Goal: Find specific page/section: Find specific page/section

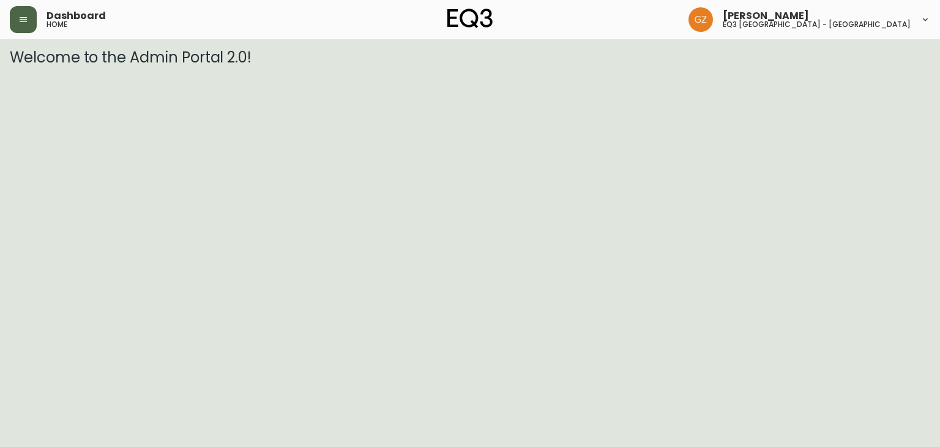
click at [34, 12] on button "button" at bounding box center [23, 19] width 27 height 27
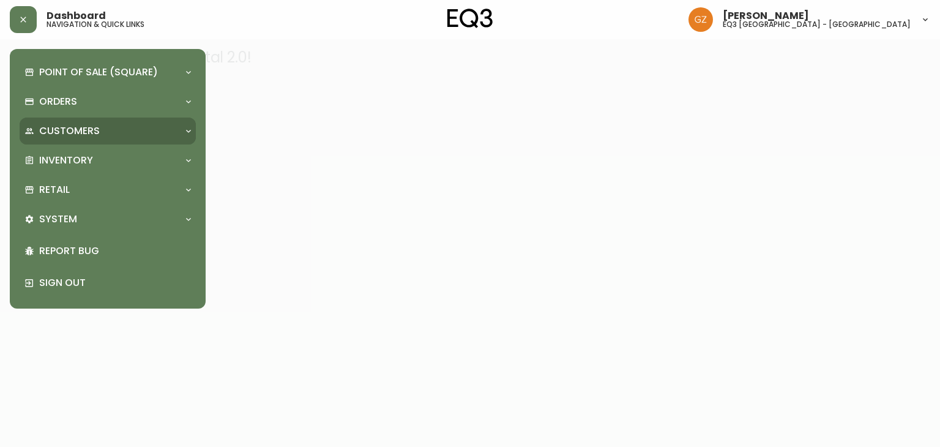
click at [85, 121] on div "Customers" at bounding box center [108, 131] width 176 height 27
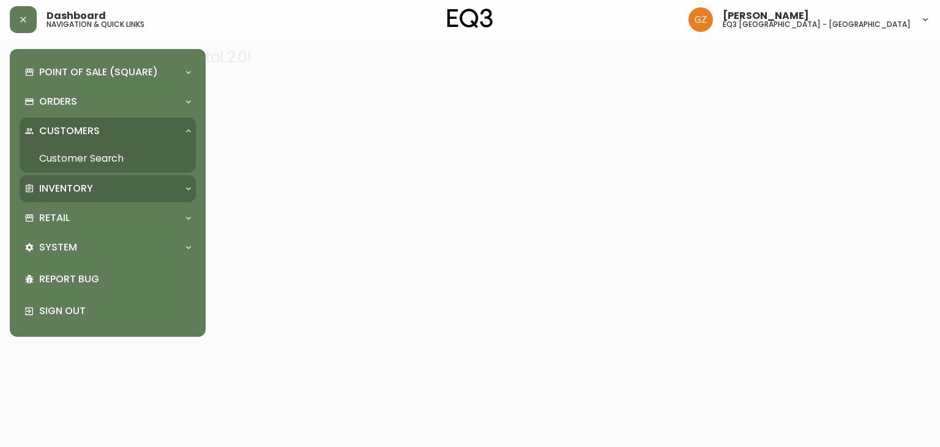
click at [86, 192] on p "Inventory" at bounding box center [66, 188] width 54 height 13
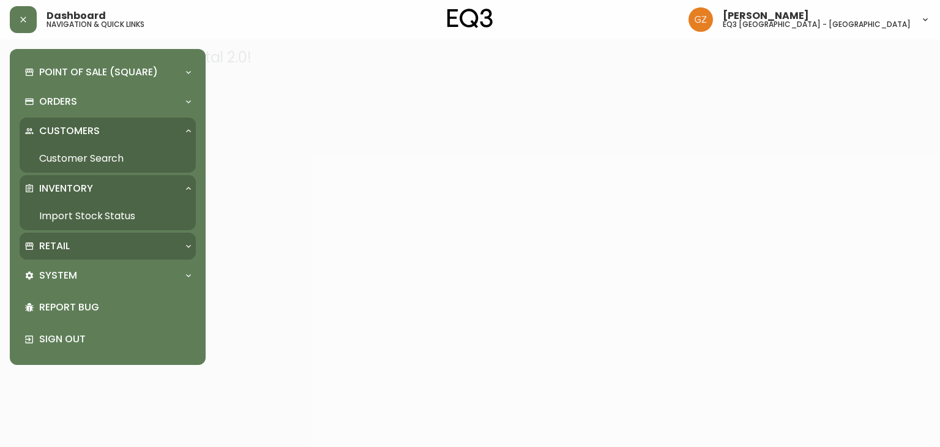
click at [75, 255] on div "Retail" at bounding box center [108, 246] width 176 height 27
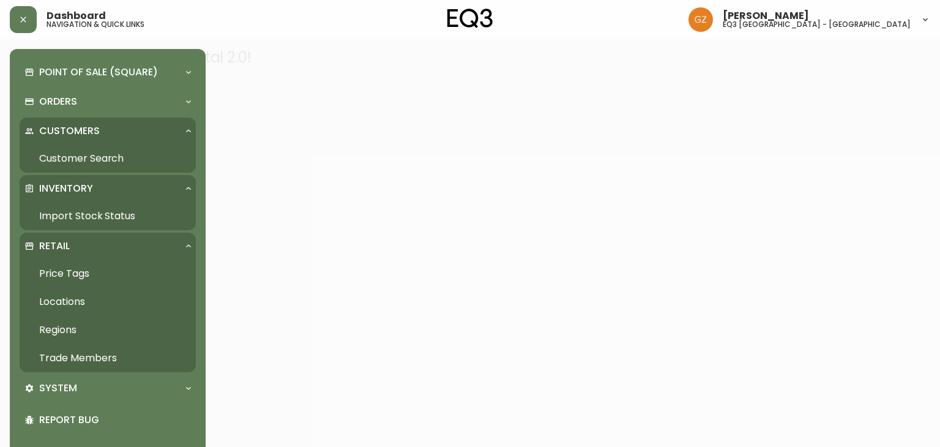
click at [94, 360] on link "Trade Members" at bounding box center [108, 358] width 176 height 28
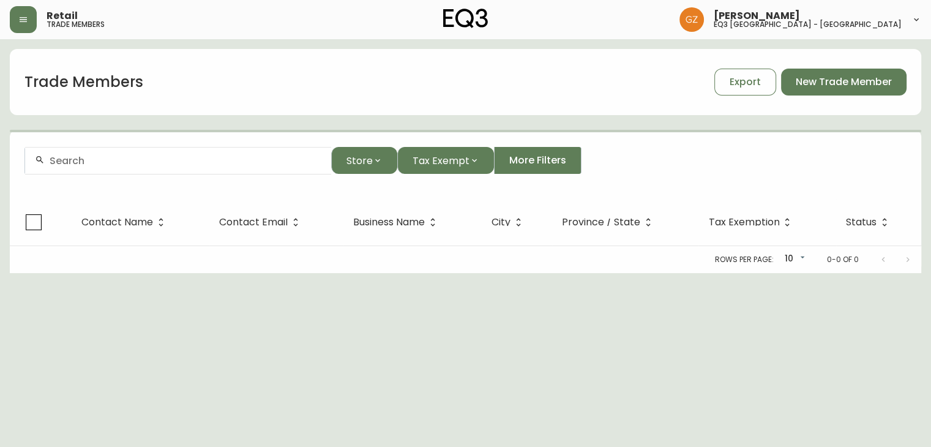
click at [200, 162] on input "text" at bounding box center [186, 161] width 272 height 12
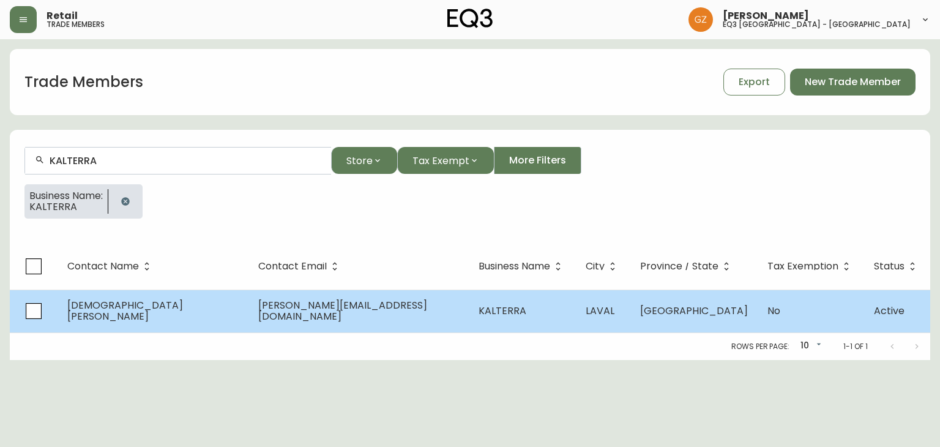
type input "KALTERRA"
click at [115, 309] on span "[DEMOGRAPHIC_DATA][PERSON_NAME]" at bounding box center [125, 310] width 116 height 25
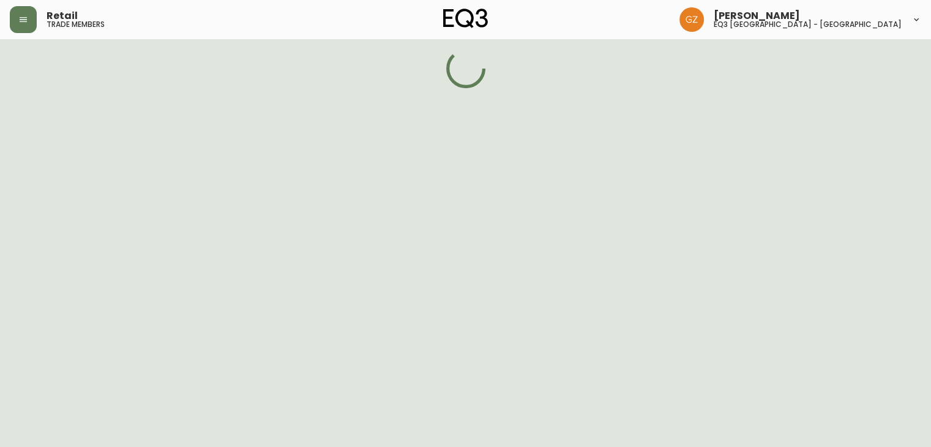
select select "QC"
select select "CA"
select select "CA_FR"
select select "Advertisement"
select select "Contractor"
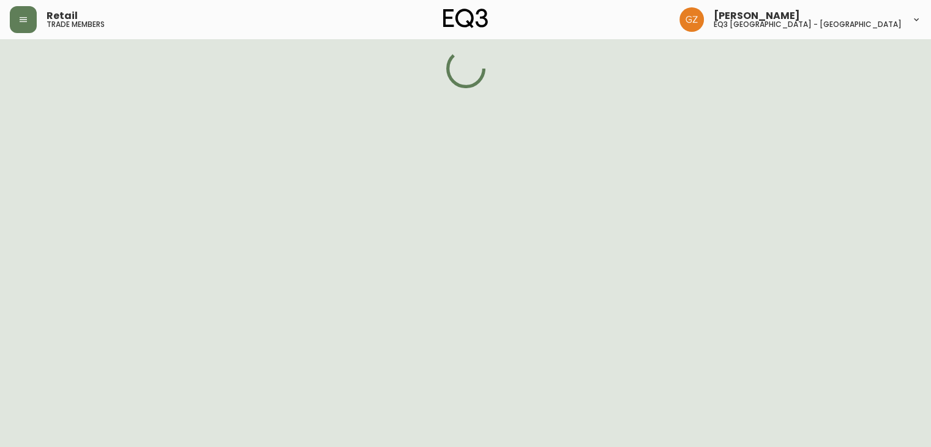
select select "false"
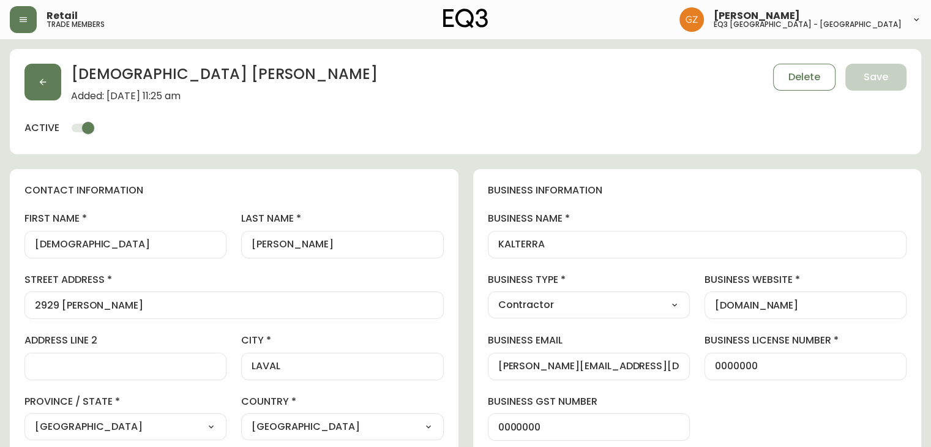
type input "EQ3 [GEOGRAPHIC_DATA] - [GEOGRAPHIC_DATA]"
select select "cjw10z96t00cw6gs04aeyfqxf"
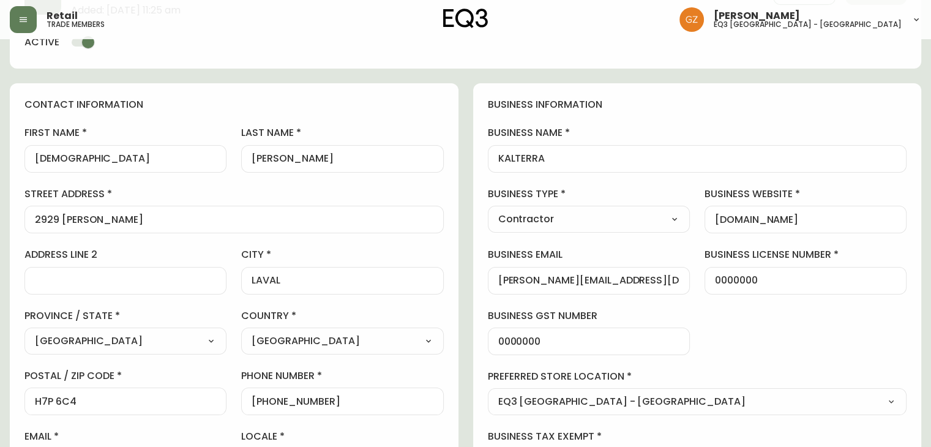
scroll to position [245, 0]
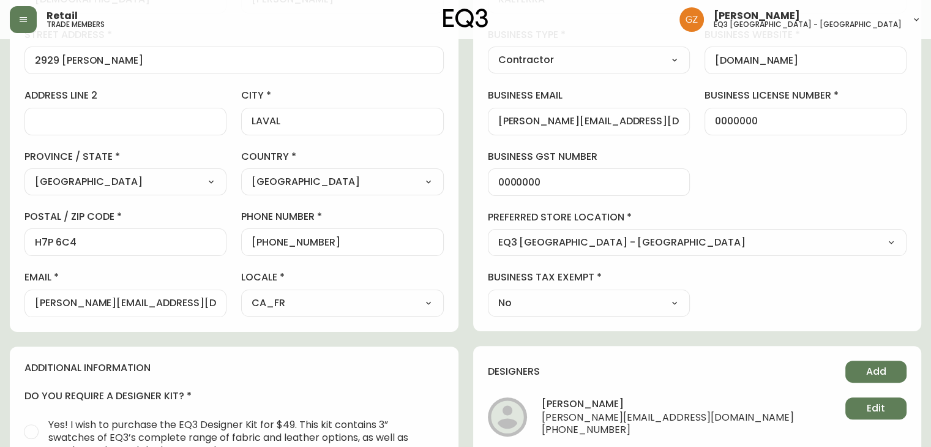
drag, startPoint x: 160, startPoint y: 309, endPoint x: 0, endPoint y: 309, distance: 159.7
click at [0, 309] on main "[DEMOGRAPHIC_DATA][PERSON_NAME] Added: [DATE] 11:25 am Delete Save active conta…" at bounding box center [465, 259] width 931 height 930
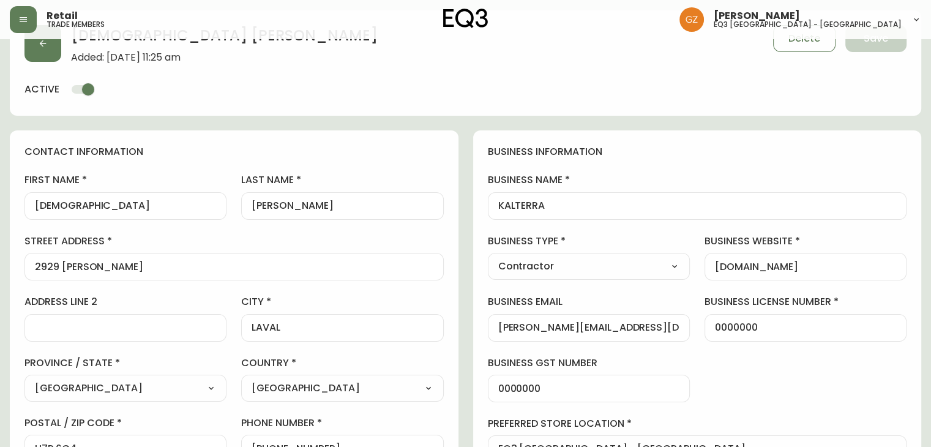
scroll to position [0, 0]
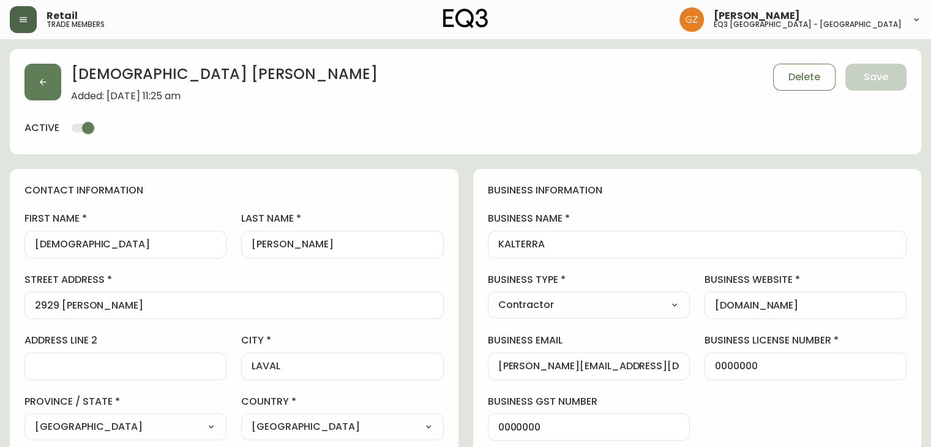
click at [26, 19] on icon "button" at bounding box center [23, 19] width 7 height 5
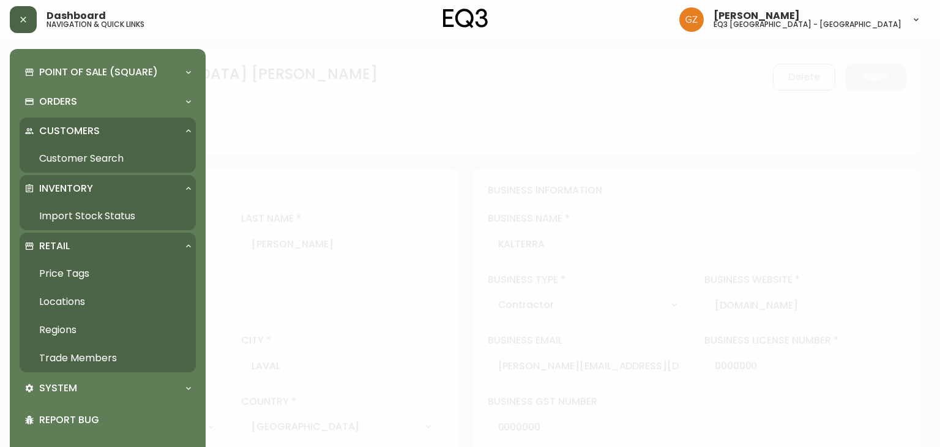
click at [51, 215] on link "Import Stock Status" at bounding box center [108, 216] width 176 height 28
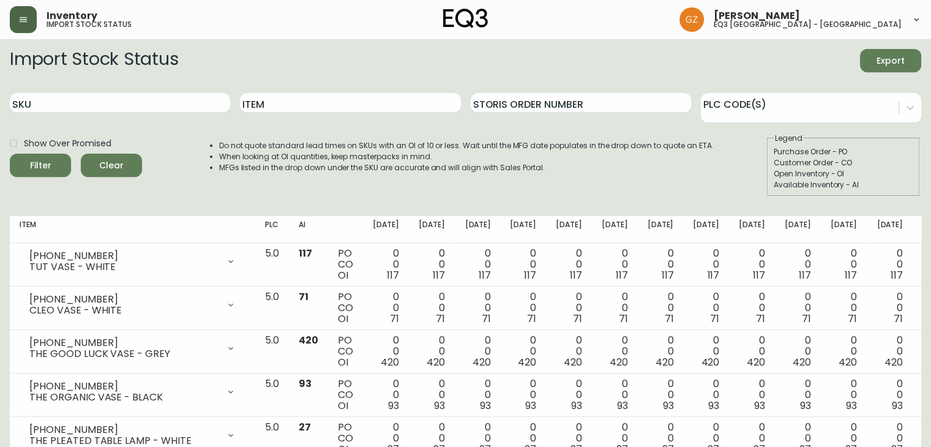
click at [66, 90] on div "SKU" at bounding box center [120, 103] width 220 height 40
click at [68, 105] on input "SKU" at bounding box center [120, 103] width 220 height 20
paste input "3020-132-13-B"
type input "3020-132-13-B"
click at [10, 154] on button "Filter" at bounding box center [40, 165] width 61 height 23
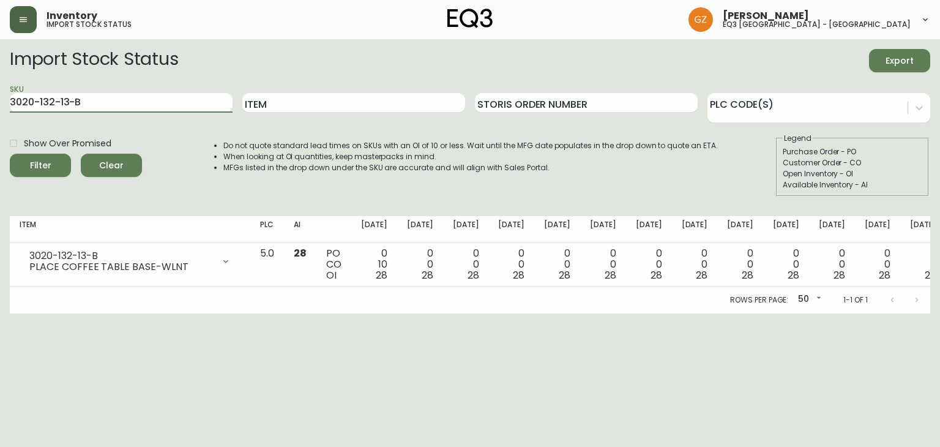
drag, startPoint x: 83, startPoint y: 101, endPoint x: 0, endPoint y: 74, distance: 87.5
click at [0, 74] on main "Import Stock Status Export SKU 3020-132-13-B Item Storis Order Number PLC Code(…" at bounding box center [470, 176] width 940 height 274
type input "\"
paste input "3020-295-0-A"
type input "3020-295-0-A"
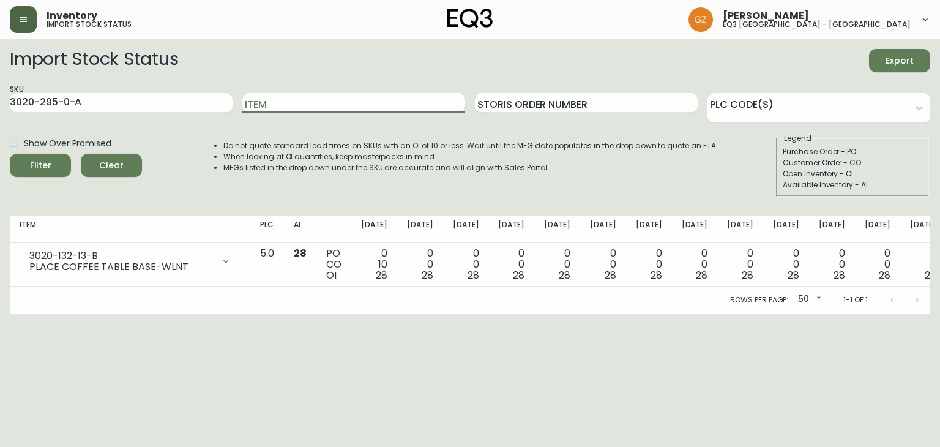
click at [10, 154] on button "Filter" at bounding box center [40, 165] width 61 height 23
click at [42, 17] on div "Inventory import stock status" at bounding box center [163, 19] width 307 height 27
click at [37, 25] on div "Inventory import stock status" at bounding box center [163, 19] width 307 height 27
click at [24, 20] on icon "button" at bounding box center [23, 19] width 7 height 5
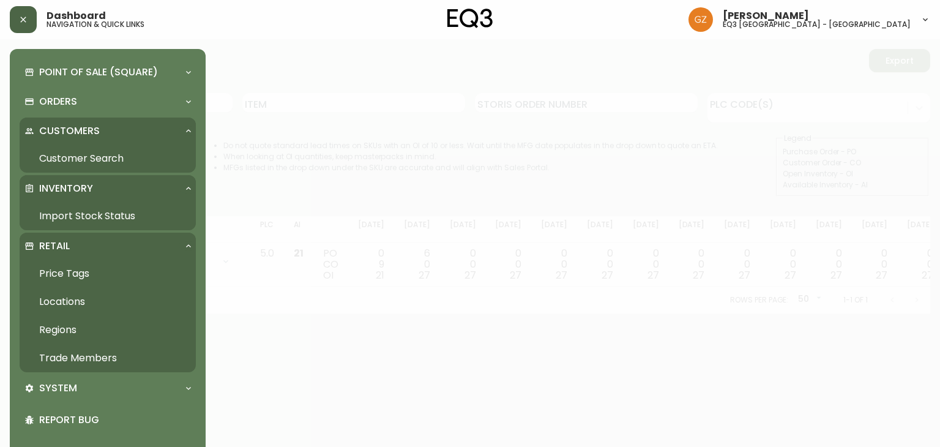
click at [84, 356] on link "Trade Members" at bounding box center [108, 358] width 176 height 28
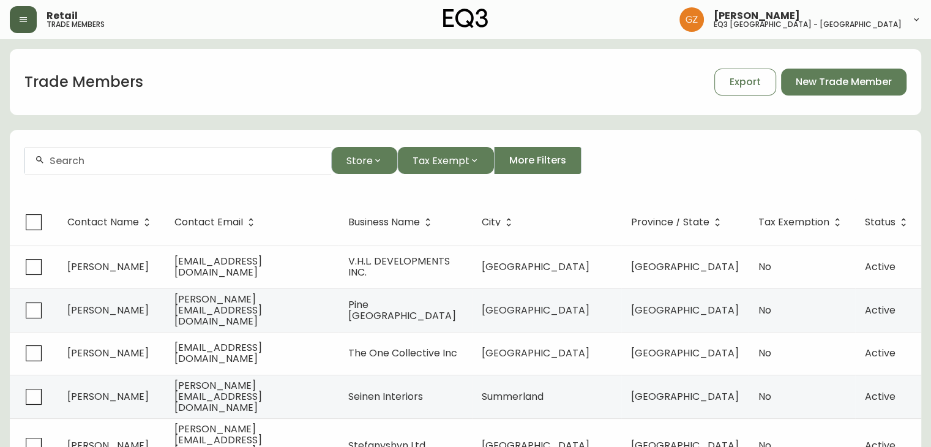
click at [156, 147] on div at bounding box center [178, 161] width 306 height 28
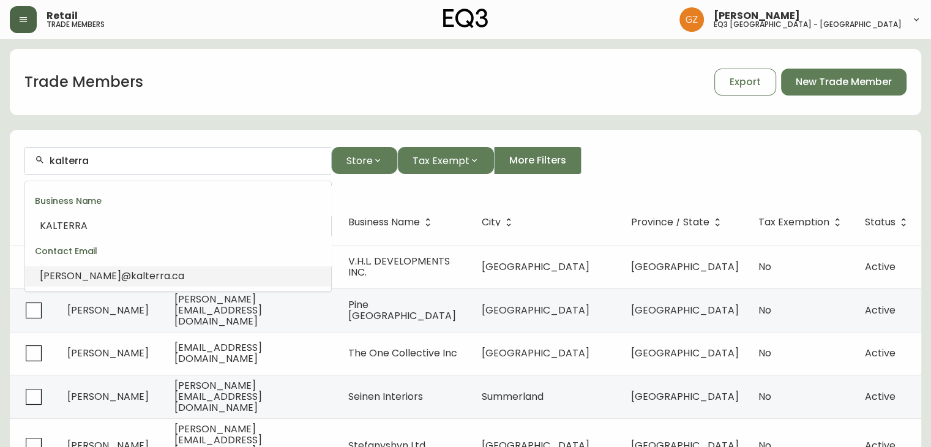
click at [114, 266] on li "[PERSON_NAME]@ kalterra .ca" at bounding box center [178, 276] width 306 height 21
type input "[PERSON_NAME][EMAIL_ADDRESS][DOMAIN_NAME]"
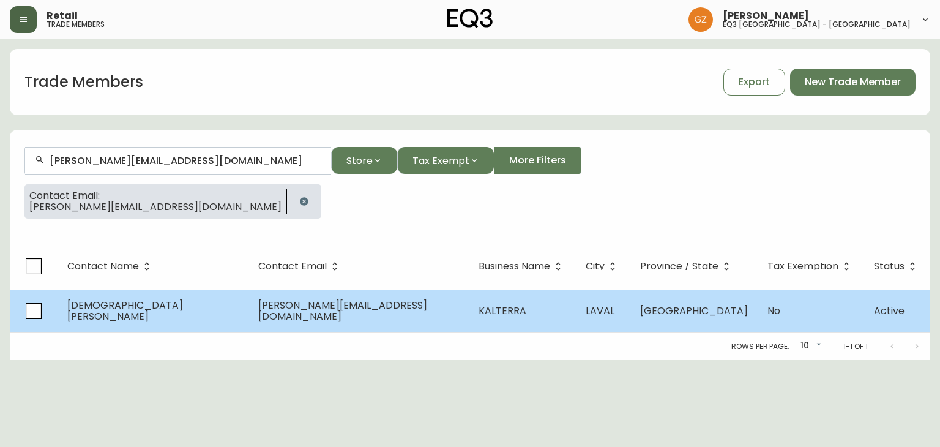
click at [127, 327] on td "[DEMOGRAPHIC_DATA][PERSON_NAME]" at bounding box center [153, 310] width 191 height 43
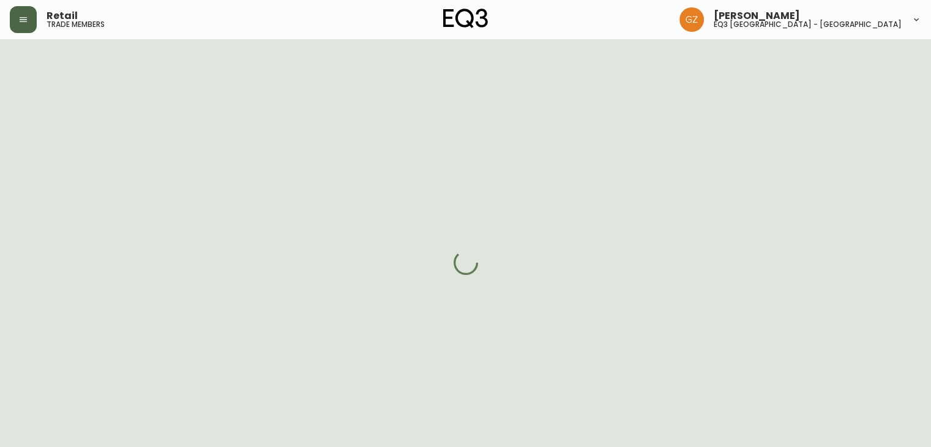
select select "QC"
select select "CA"
select select "CA_FR"
select select "Advertisement"
select select "Contractor"
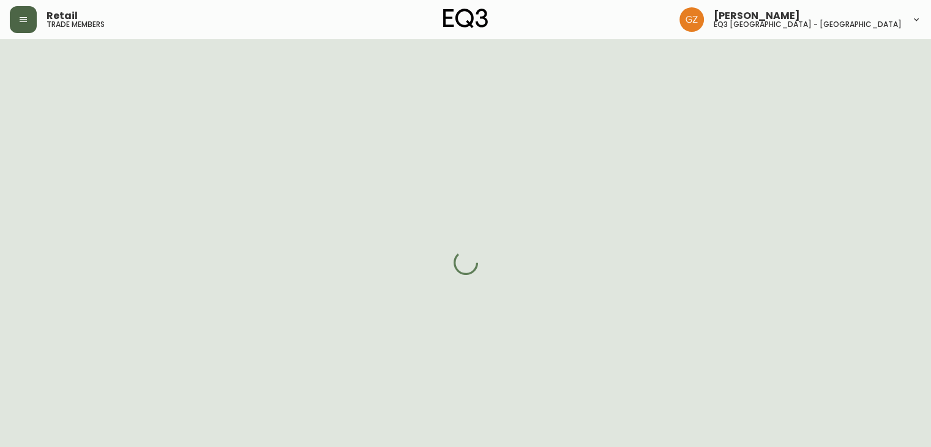
select select "cjw10z96t00cw6gs04aeyfqxf"
select select "false"
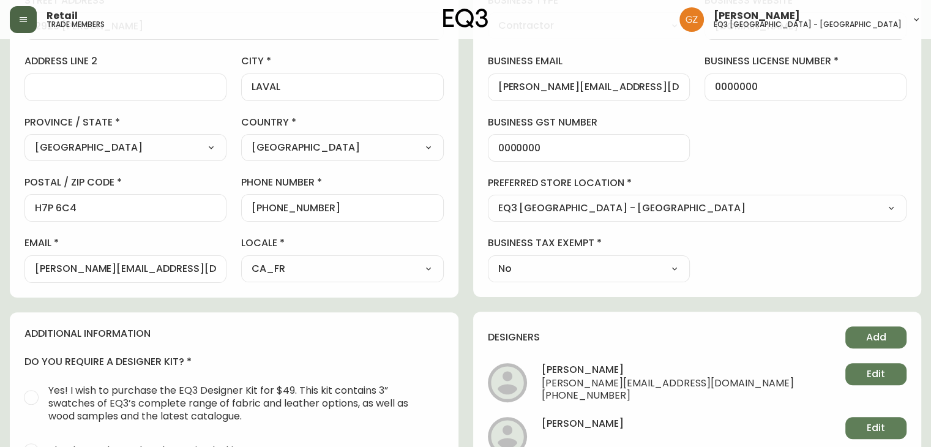
scroll to position [367, 0]
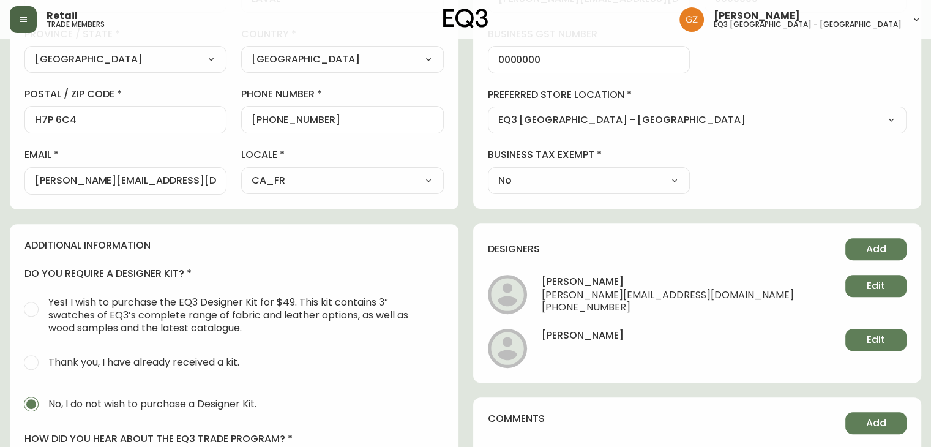
click at [89, 187] on div "[PERSON_NAME][EMAIL_ADDRESS][DOMAIN_NAME]" at bounding box center [125, 181] width 202 height 28
drag, startPoint x: 152, startPoint y: 177, endPoint x: 0, endPoint y: 157, distance: 153.2
click at [0, 157] on main "[DEMOGRAPHIC_DATA][PERSON_NAME] Added: [DATE] 11:25 am Delete Save active conta…" at bounding box center [465, 137] width 931 height 930
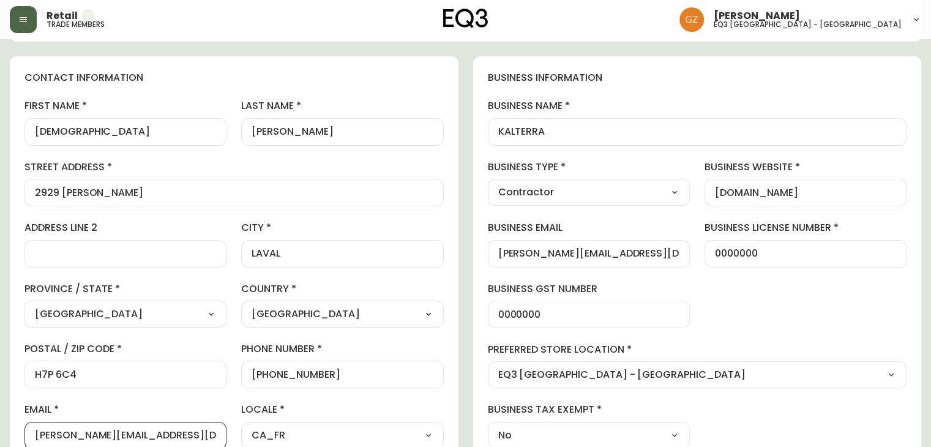
scroll to position [61, 0]
